Goal: Information Seeking & Learning: Learn about a topic

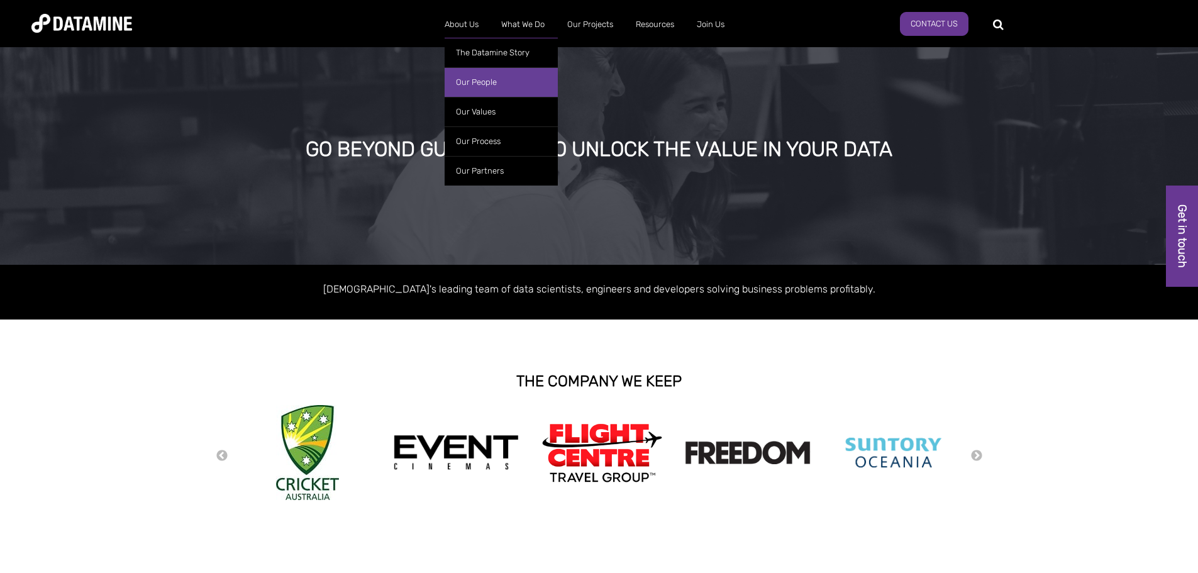
click at [467, 77] on link "Our People" at bounding box center [501, 82] width 113 height 30
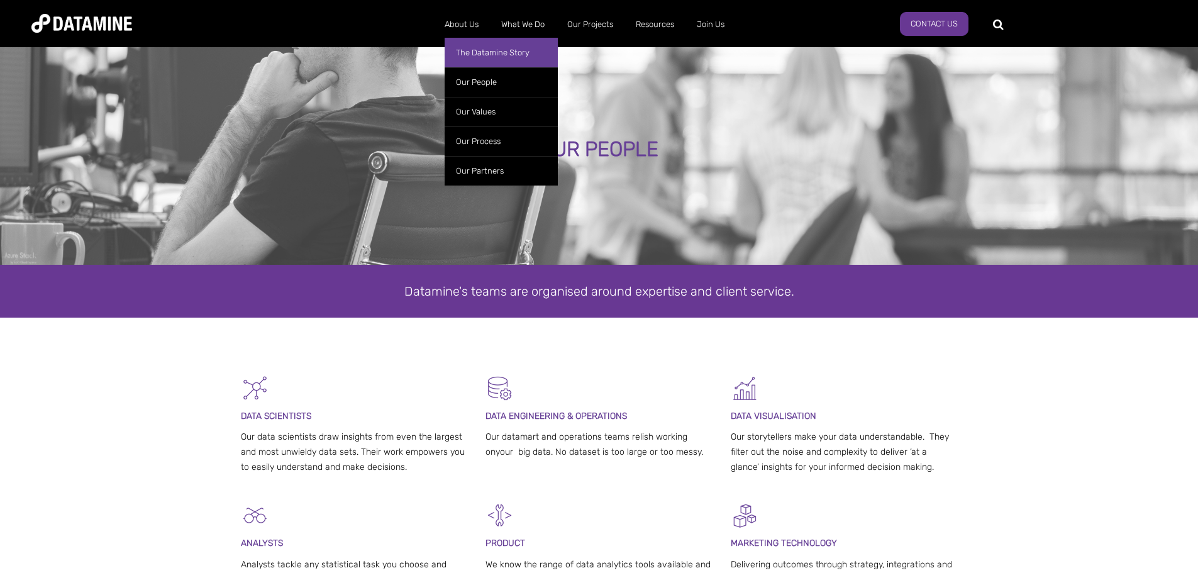
click at [493, 53] on link "The Datamine Story" at bounding box center [501, 53] width 113 height 30
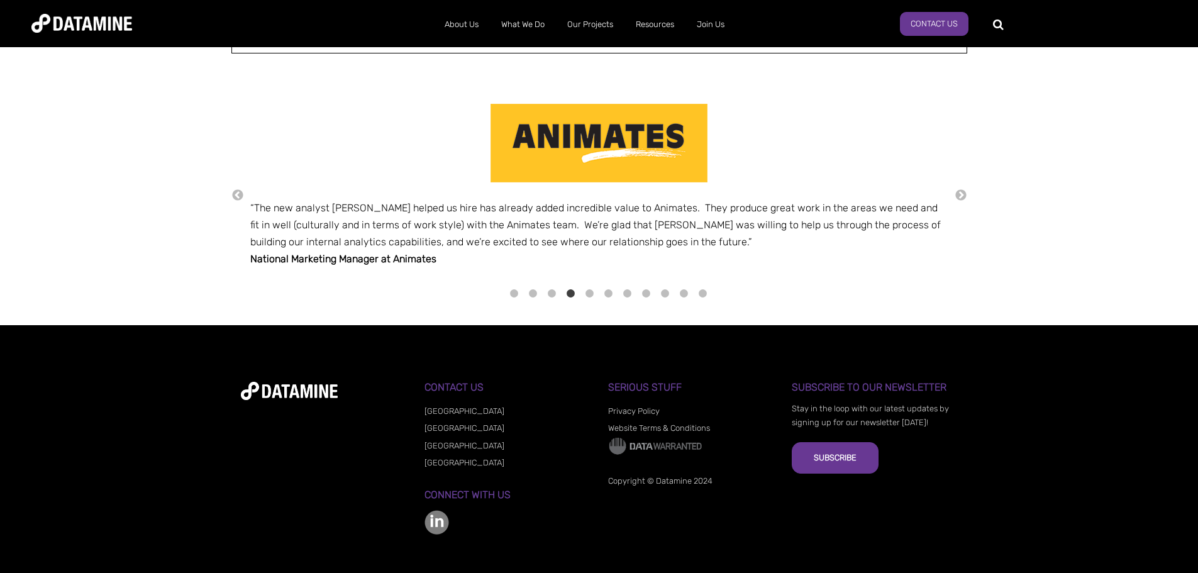
scroll to position [1591, 0]
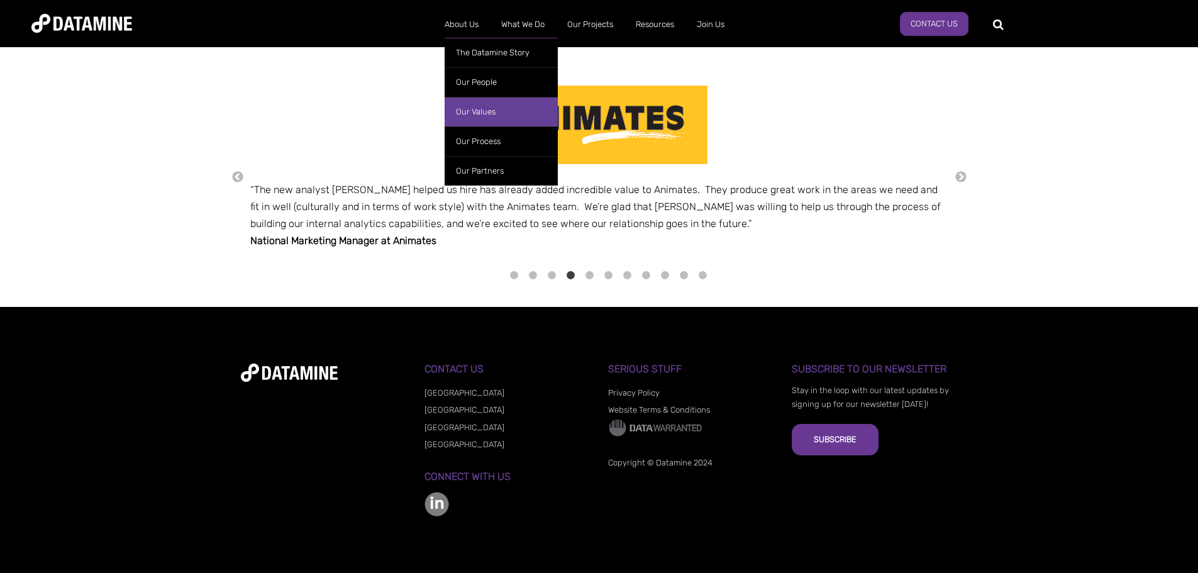
click at [476, 111] on link "Our Values" at bounding box center [501, 112] width 113 height 30
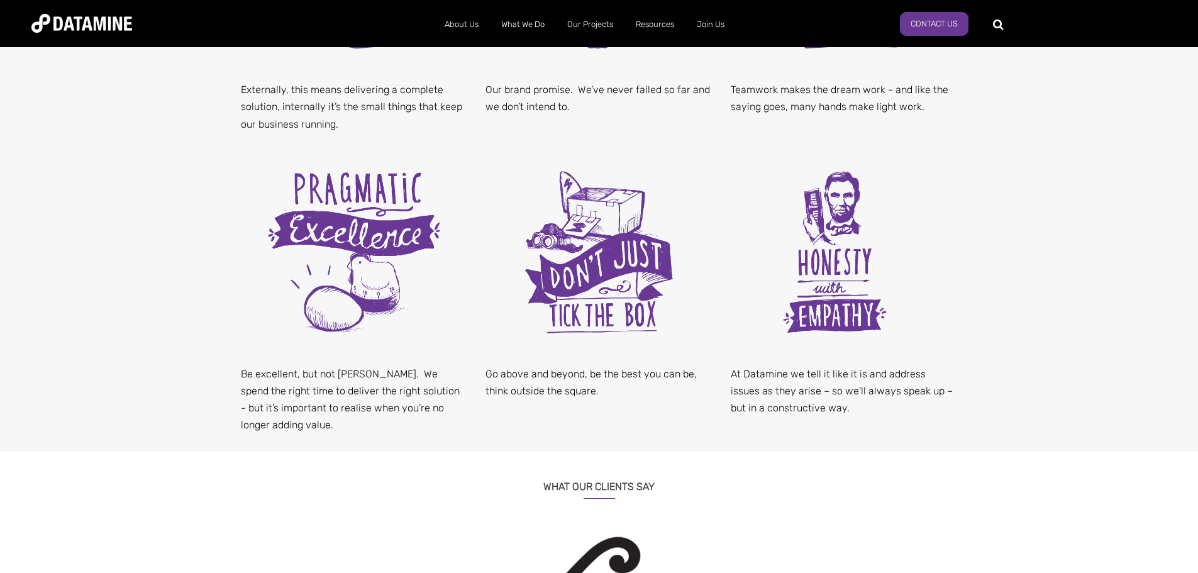
scroll to position [629, 0]
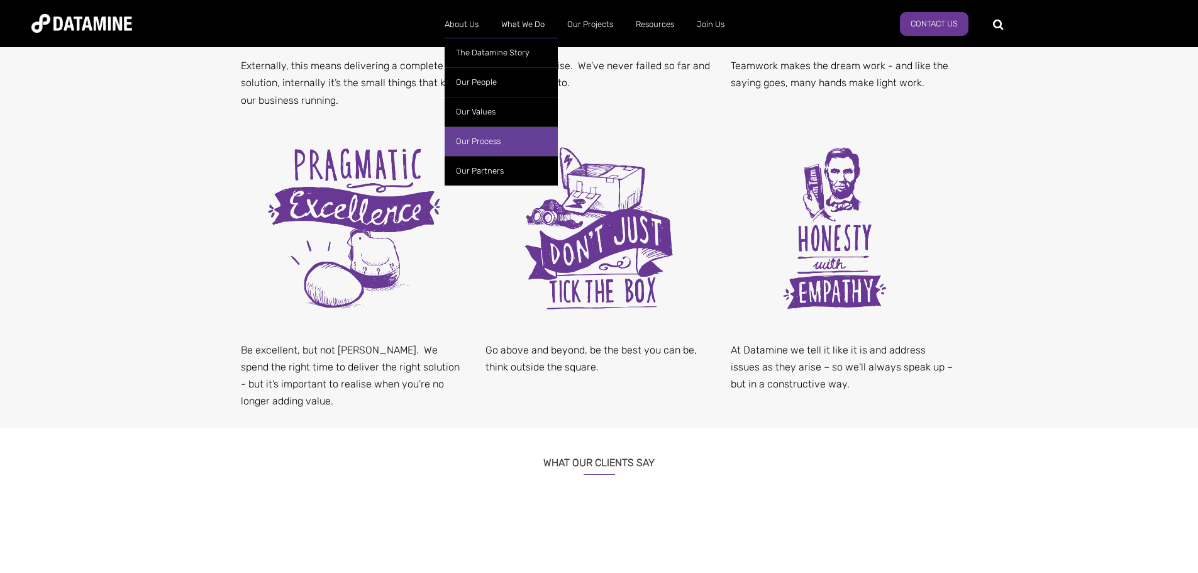
click at [477, 139] on link "Our Process" at bounding box center [501, 141] width 113 height 30
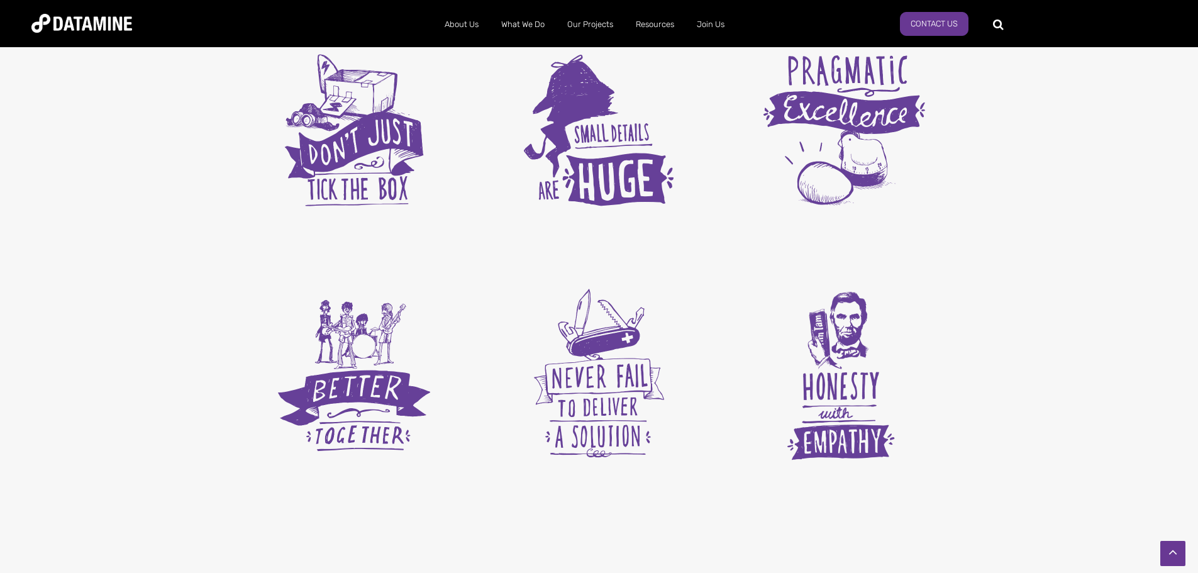
scroll to position [1195, 0]
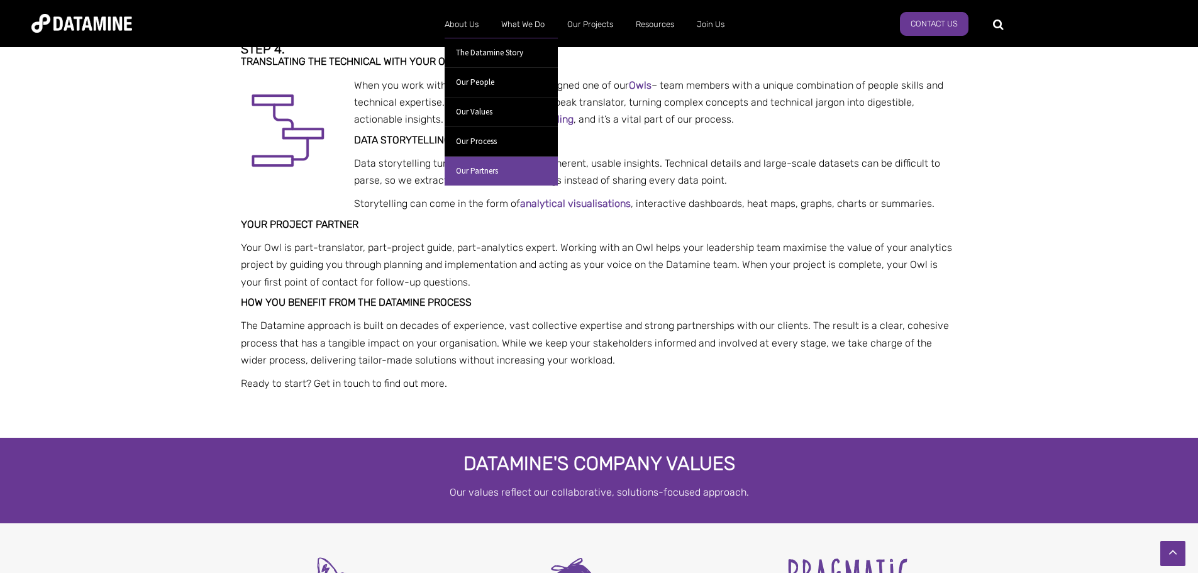
click at [485, 171] on link "Our Partners" at bounding box center [501, 171] width 113 height 30
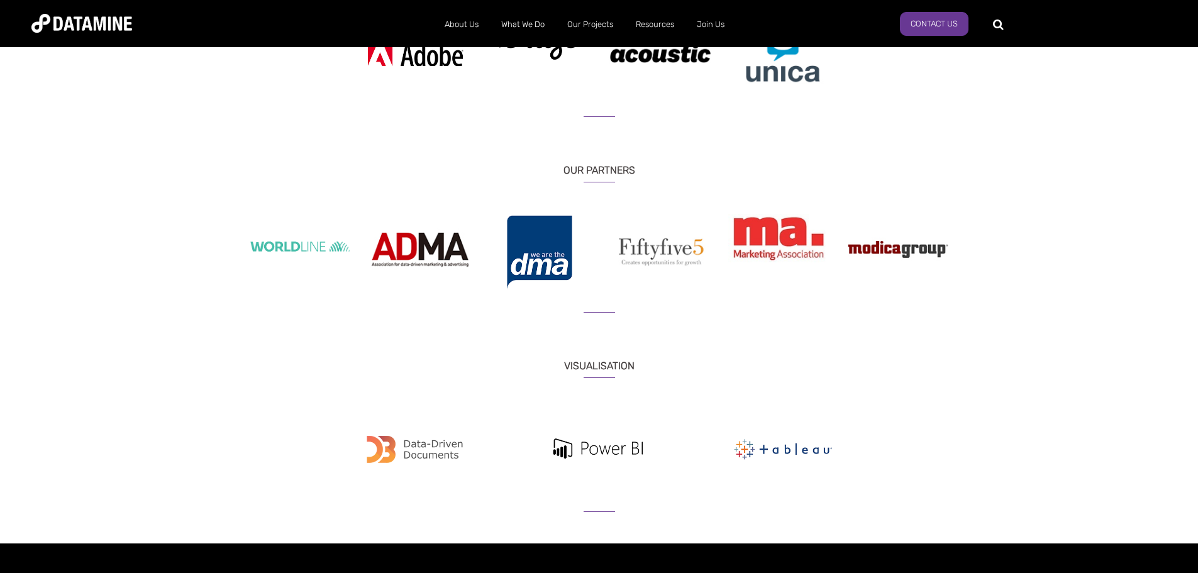
scroll to position [1426, 0]
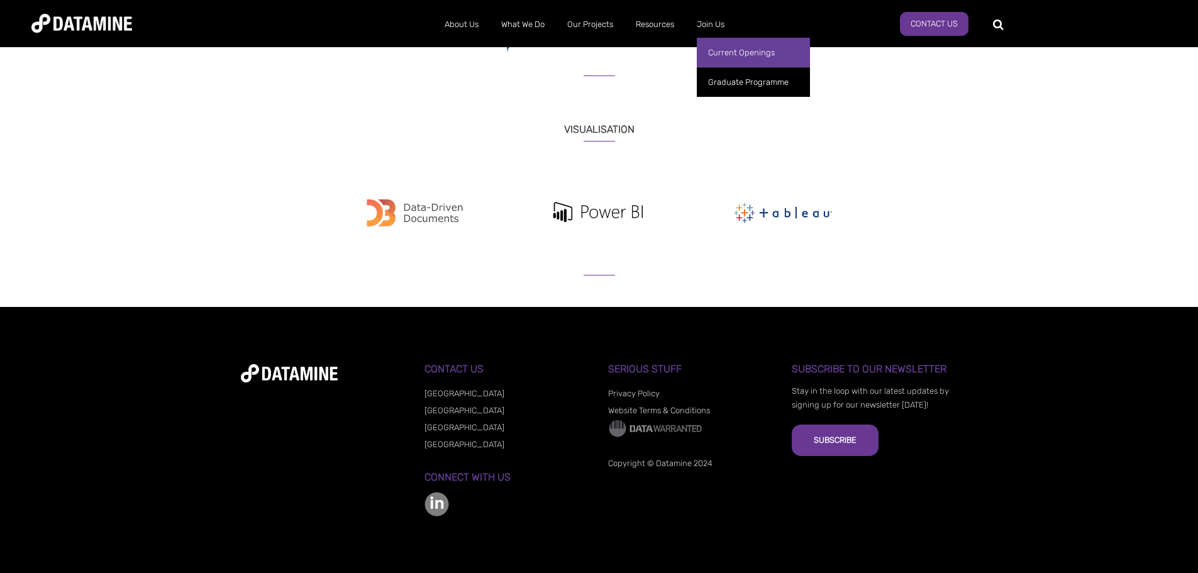
click at [741, 50] on link "Current Openings" at bounding box center [753, 53] width 113 height 30
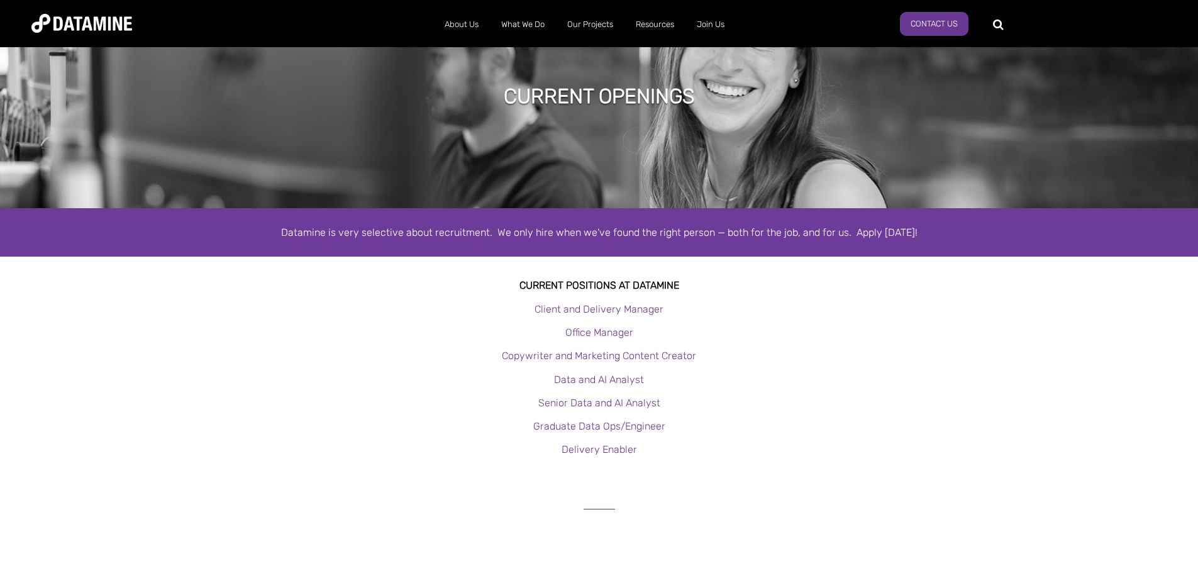
scroll to position [189, 0]
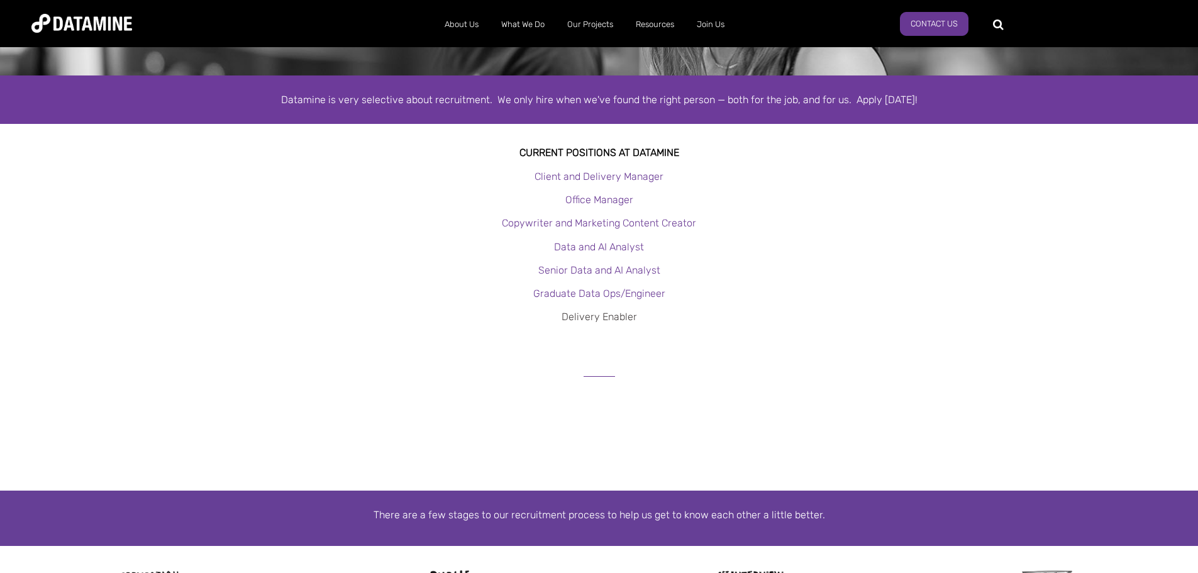
click at [615, 318] on link "Delivery Enabler" at bounding box center [599, 317] width 75 height 12
click at [922, 23] on link "Contact Us" at bounding box center [934, 24] width 69 height 24
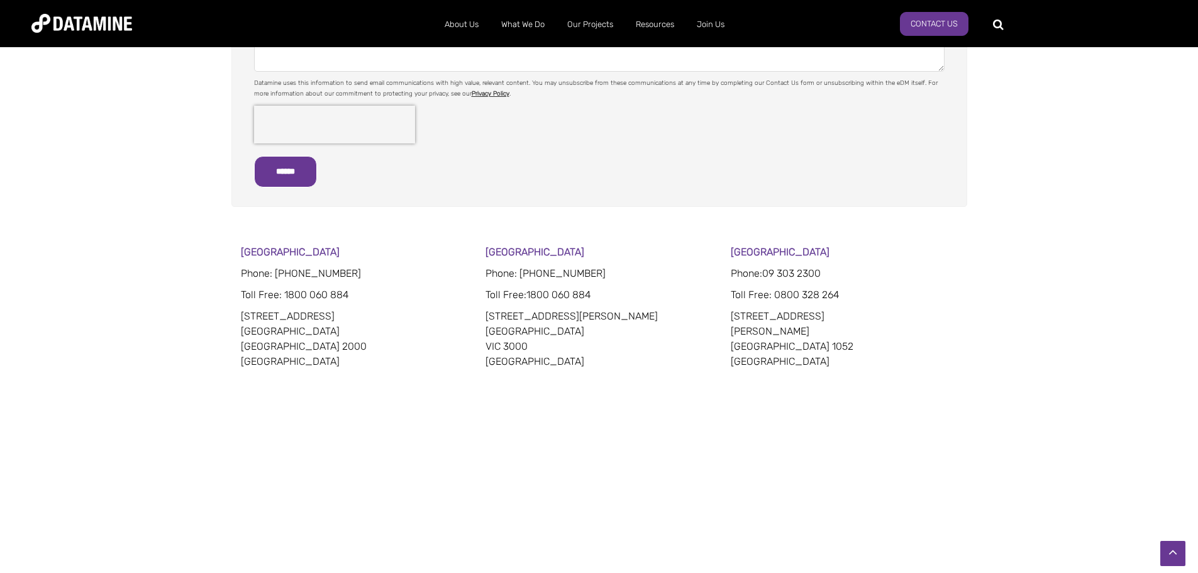
scroll to position [692, 0]
